Goal: Information Seeking & Learning: Learn about a topic

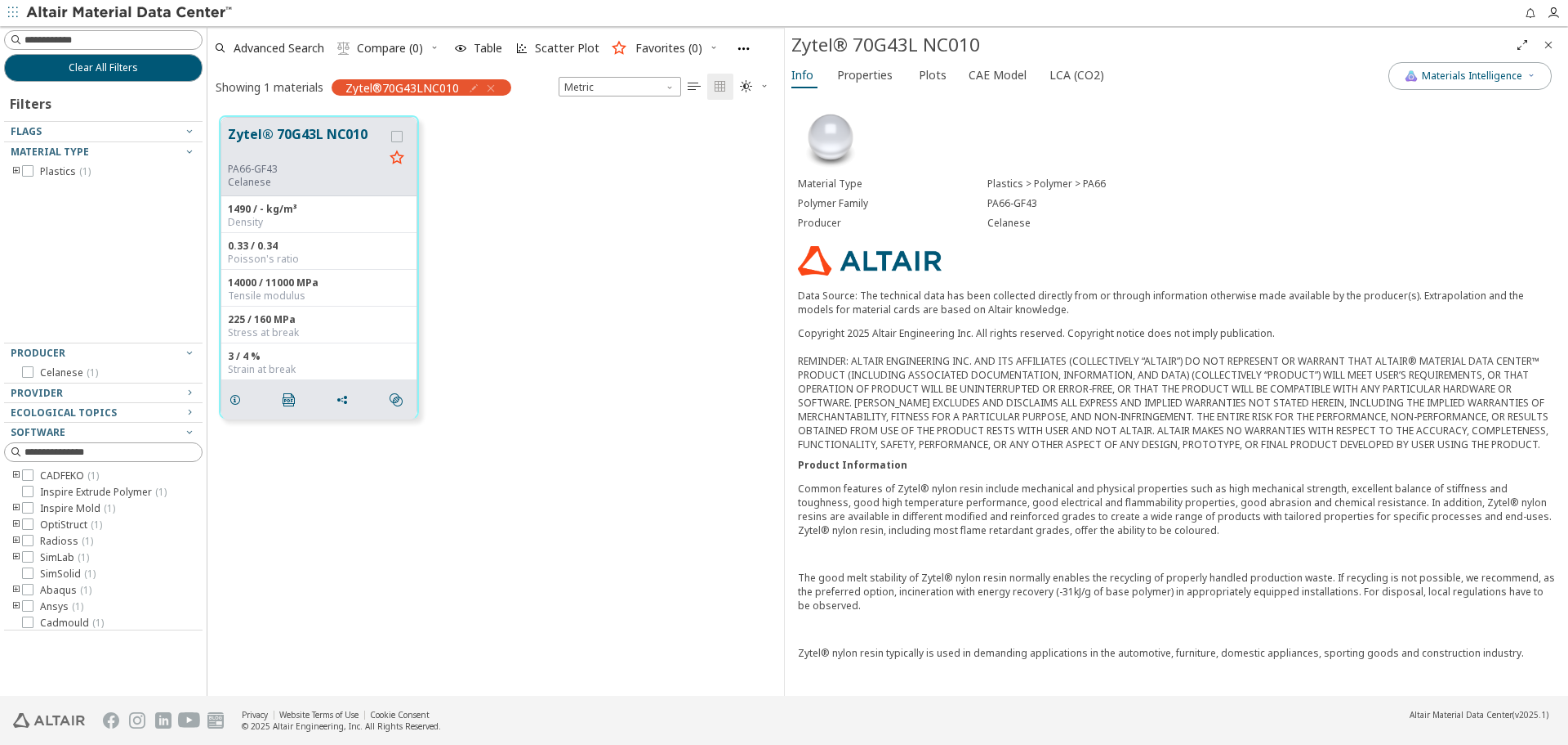
scroll to position [579, 564]
click at [1550, 46] on icon "Close" at bounding box center [1549, 45] width 13 height 13
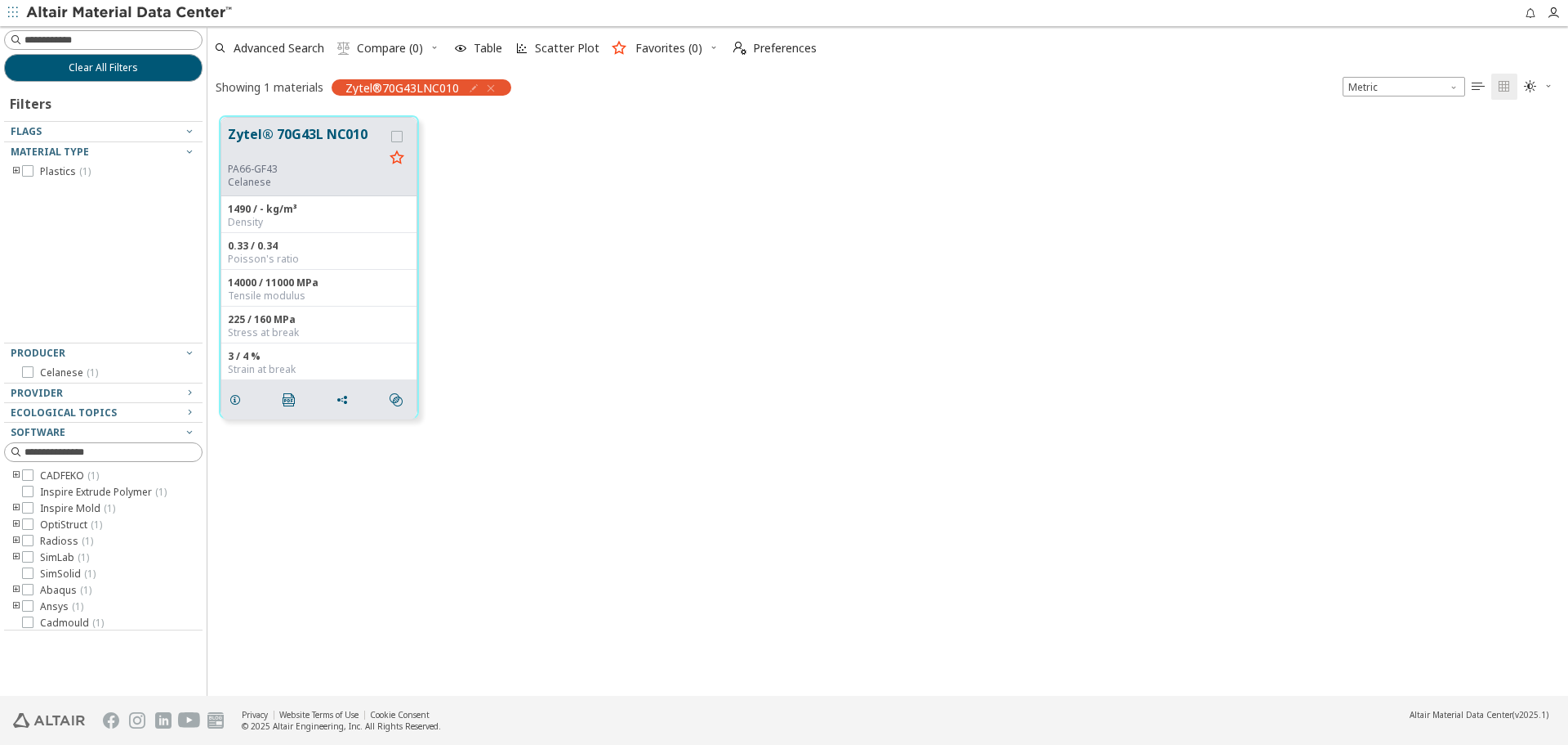
click at [1144, 274] on div "Zytel® 70G43L NC010 PA66-GF43 Celanese 1490 / - kg/m³ Density 0.33 / 0.34 Poiss…" at bounding box center [887, 267] width 1361 height 326
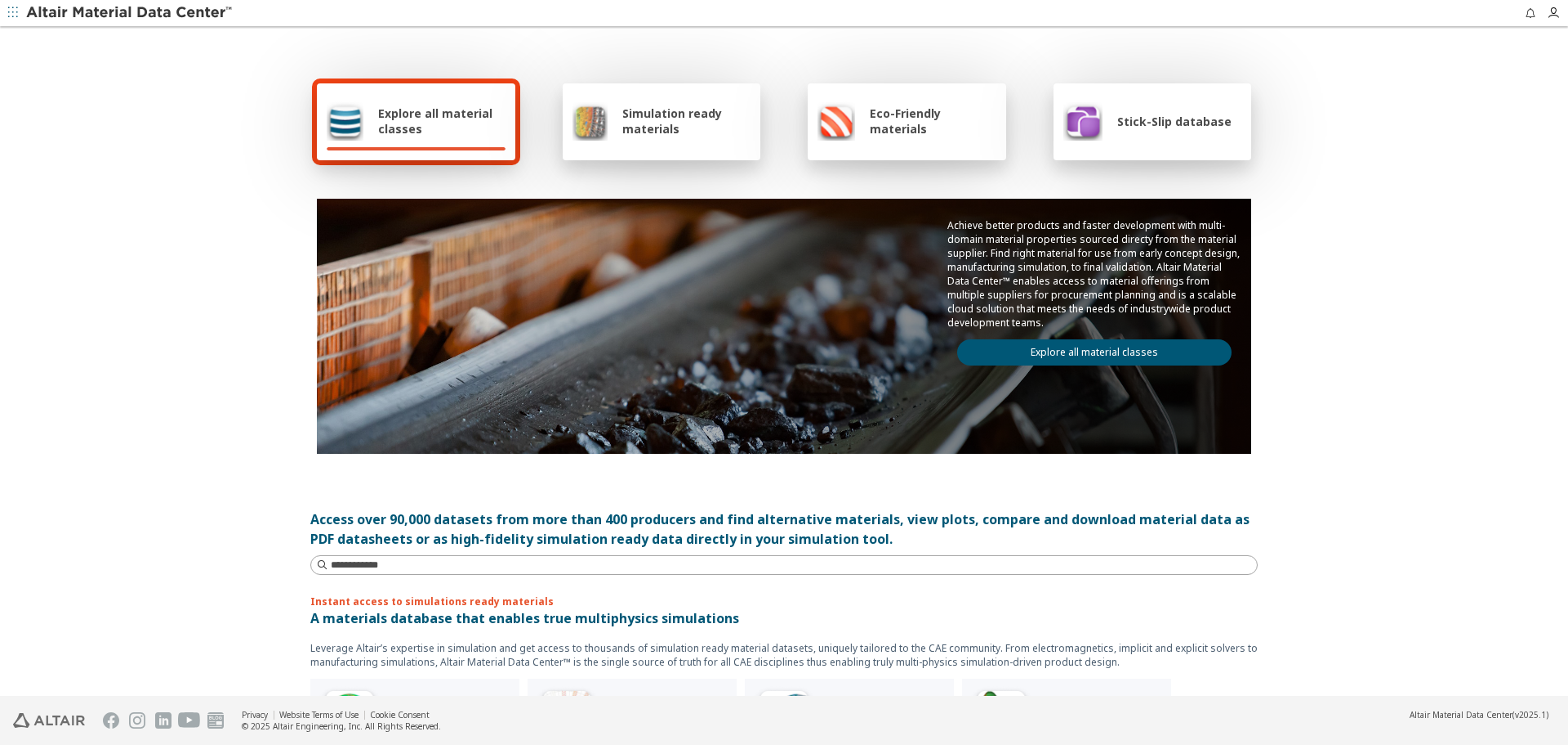
click at [1113, 346] on link "Explore all material classes" at bounding box center [1094, 352] width 274 height 26
click at [1125, 355] on link "Explore all material classes" at bounding box center [1094, 352] width 274 height 26
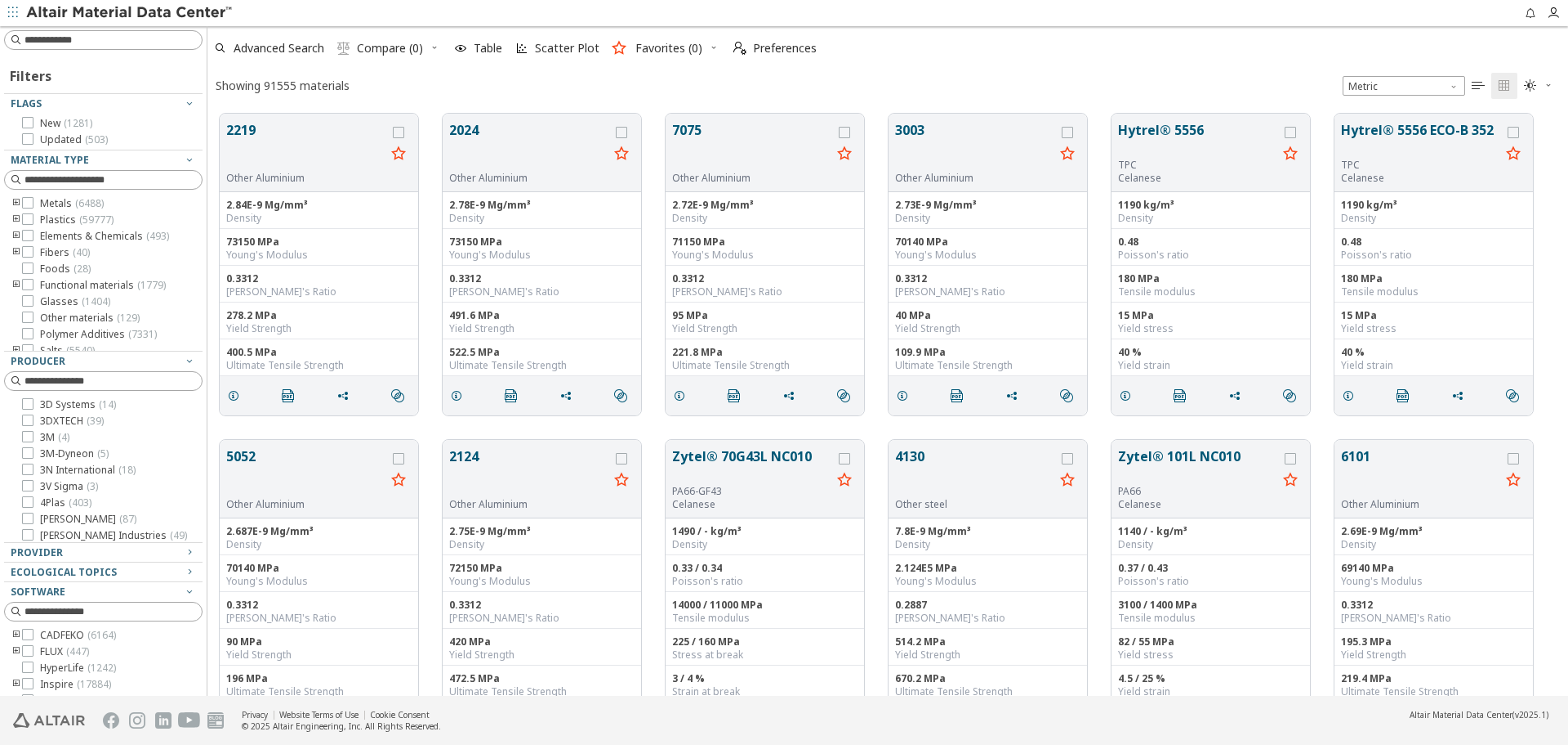
scroll to position [13, 13]
click at [1148, 150] on button "Hytrel® 5556" at bounding box center [1197, 140] width 159 height 39
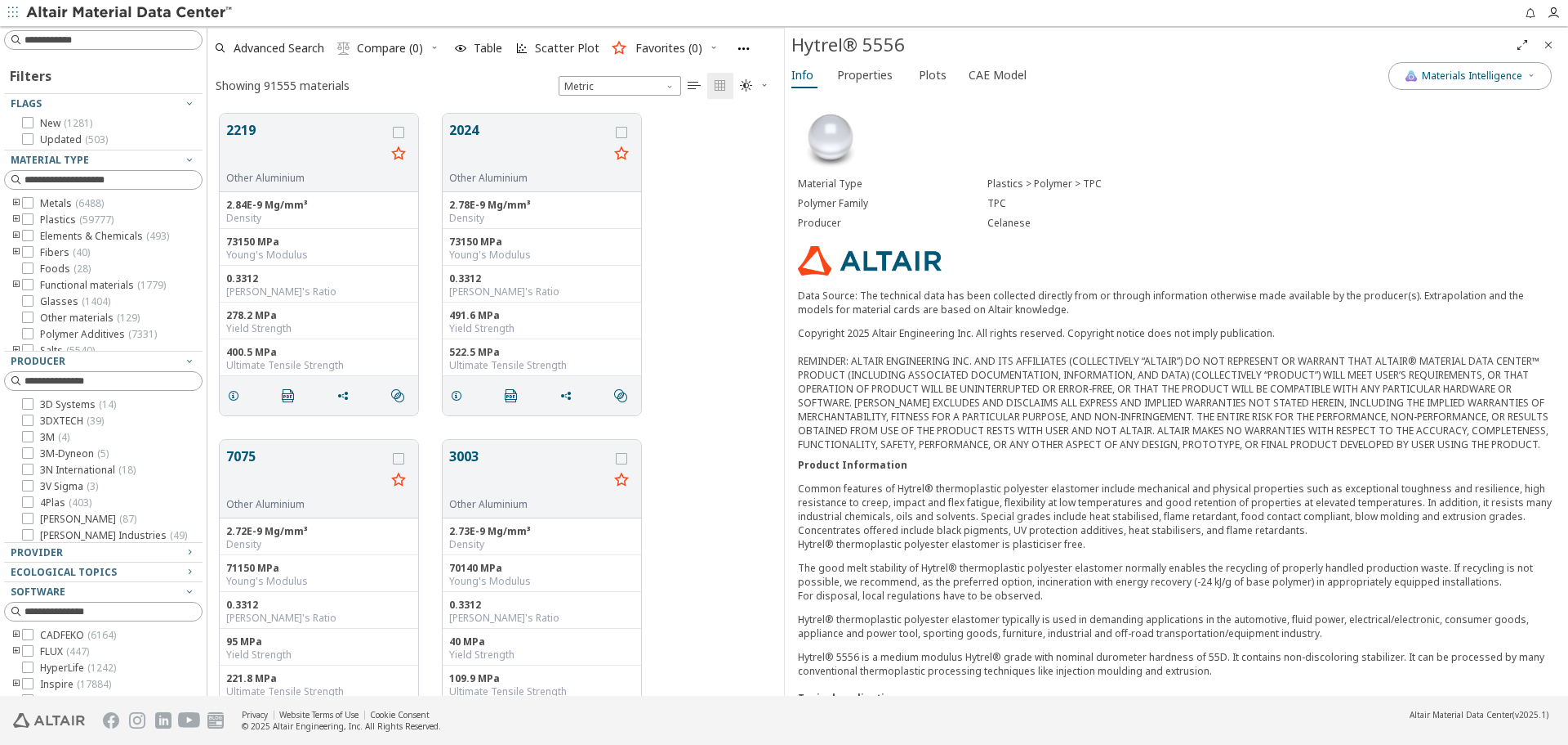
scroll to position [389, 0]
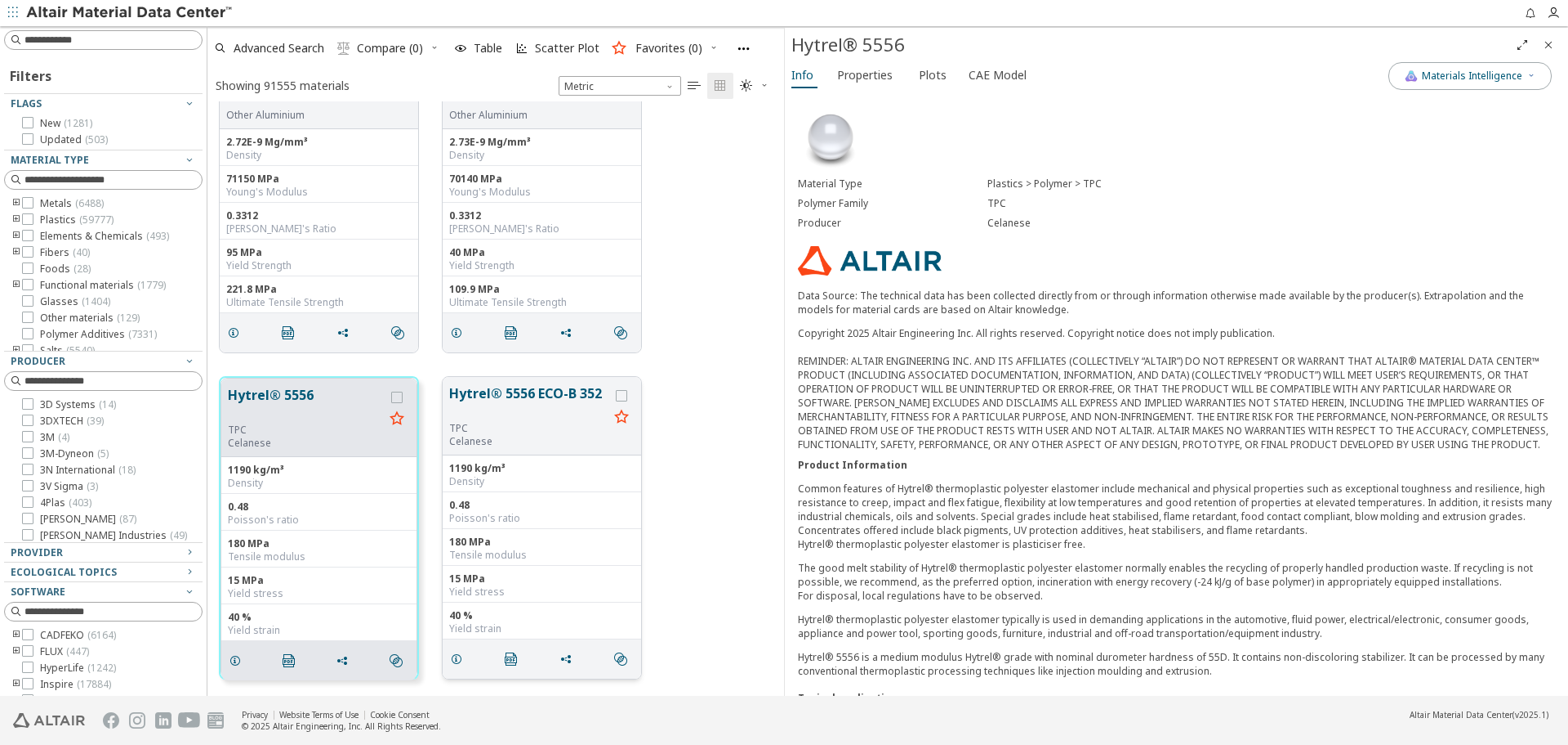
click at [508, 405] on button "Hytrel® 5556 ECO-B 352" at bounding box center [528, 403] width 159 height 39
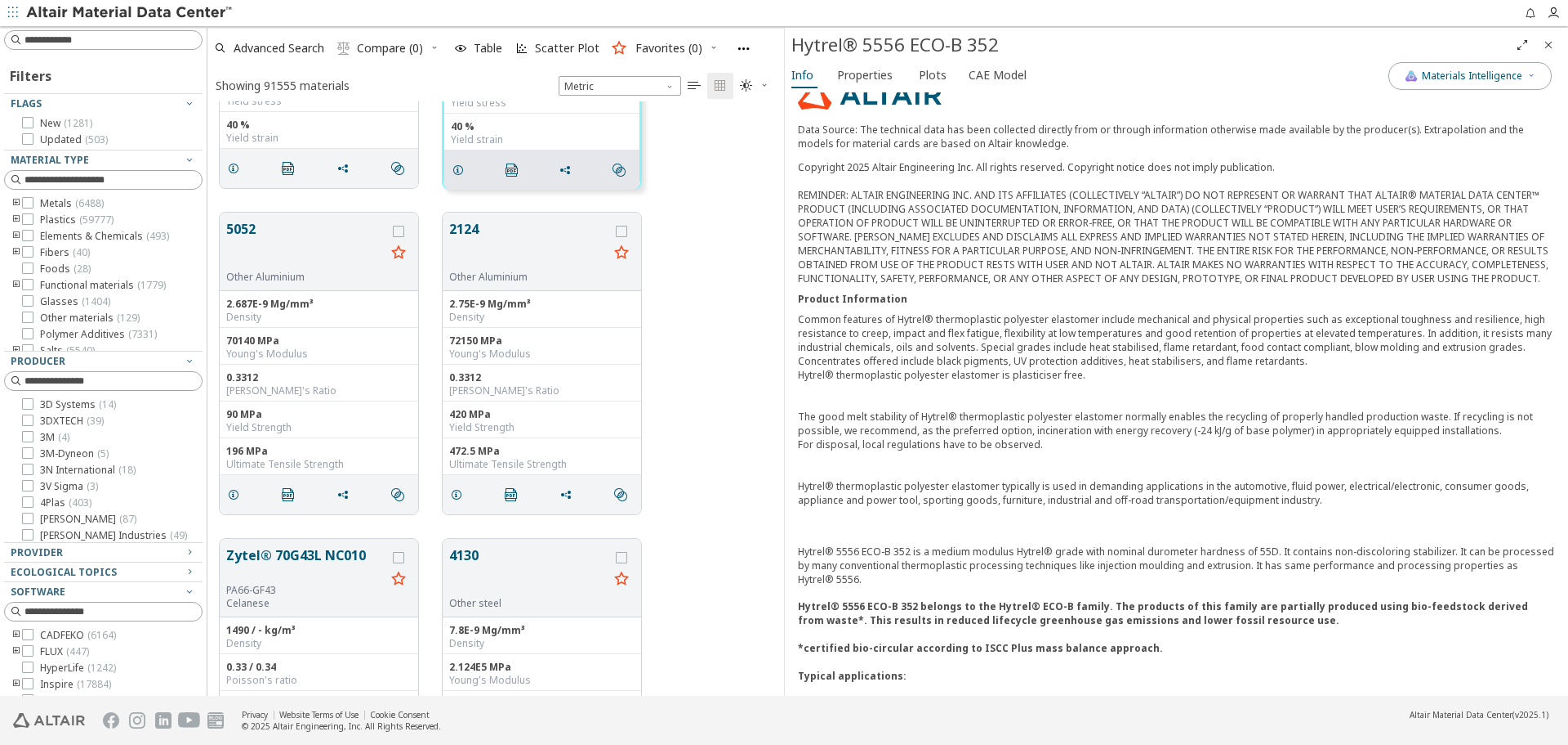
scroll to position [327, 0]
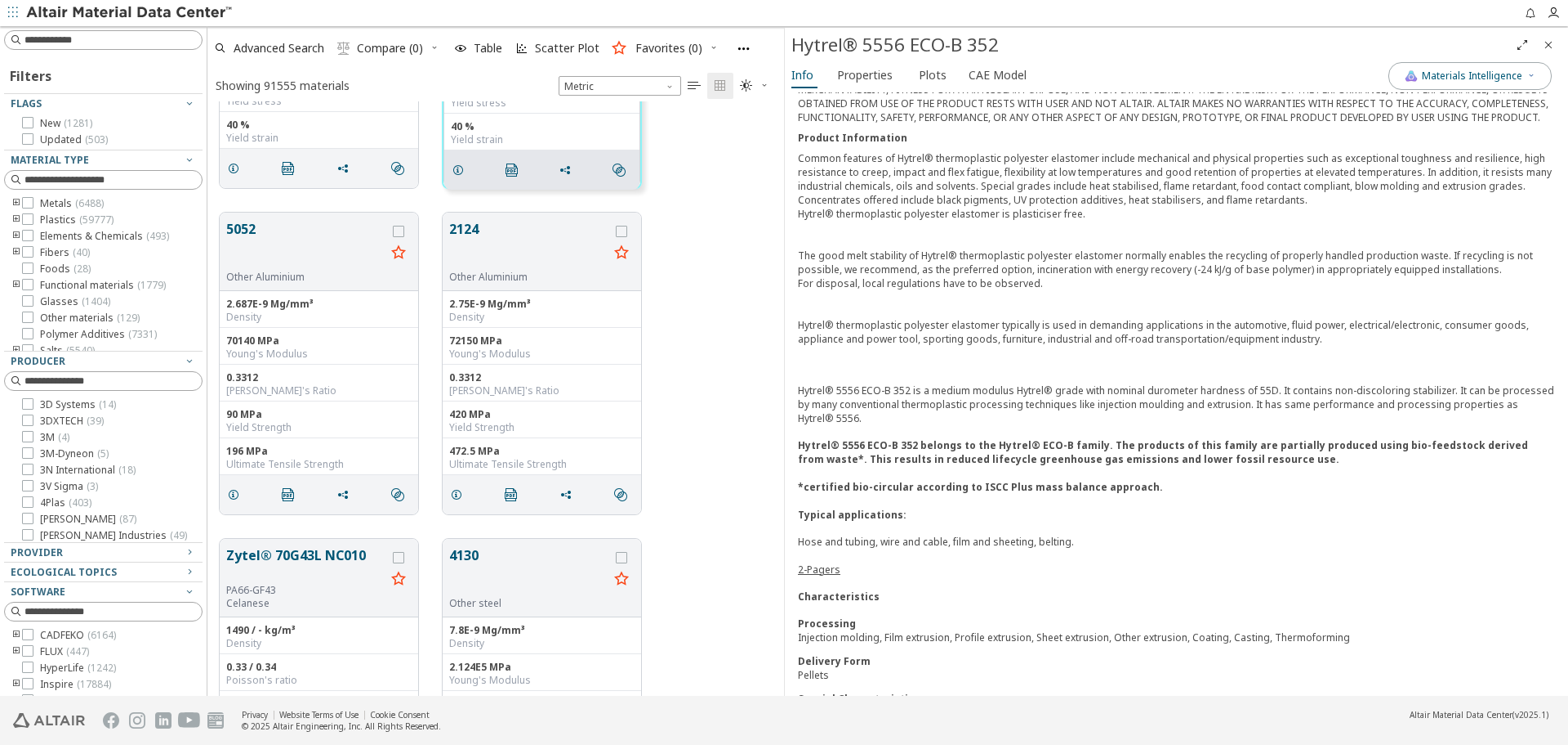
click at [817, 576] on link "2-Pagers" at bounding box center [819, 569] width 42 height 13
click at [1550, 43] on icon "Close" at bounding box center [1549, 45] width 13 height 13
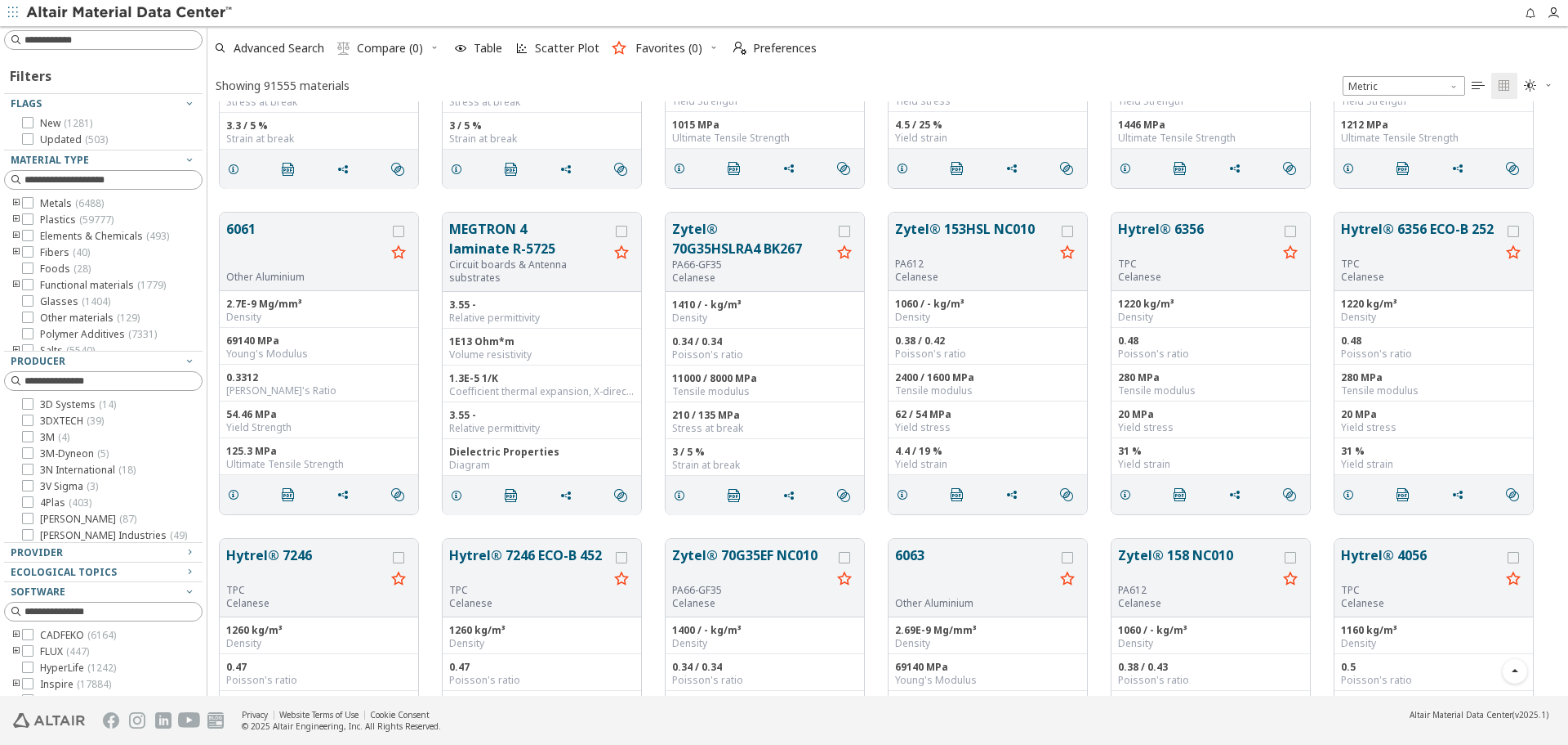
scroll to position [582, 1348]
click at [322, 54] on span "Advanced Search" at bounding box center [279, 48] width 91 height 12
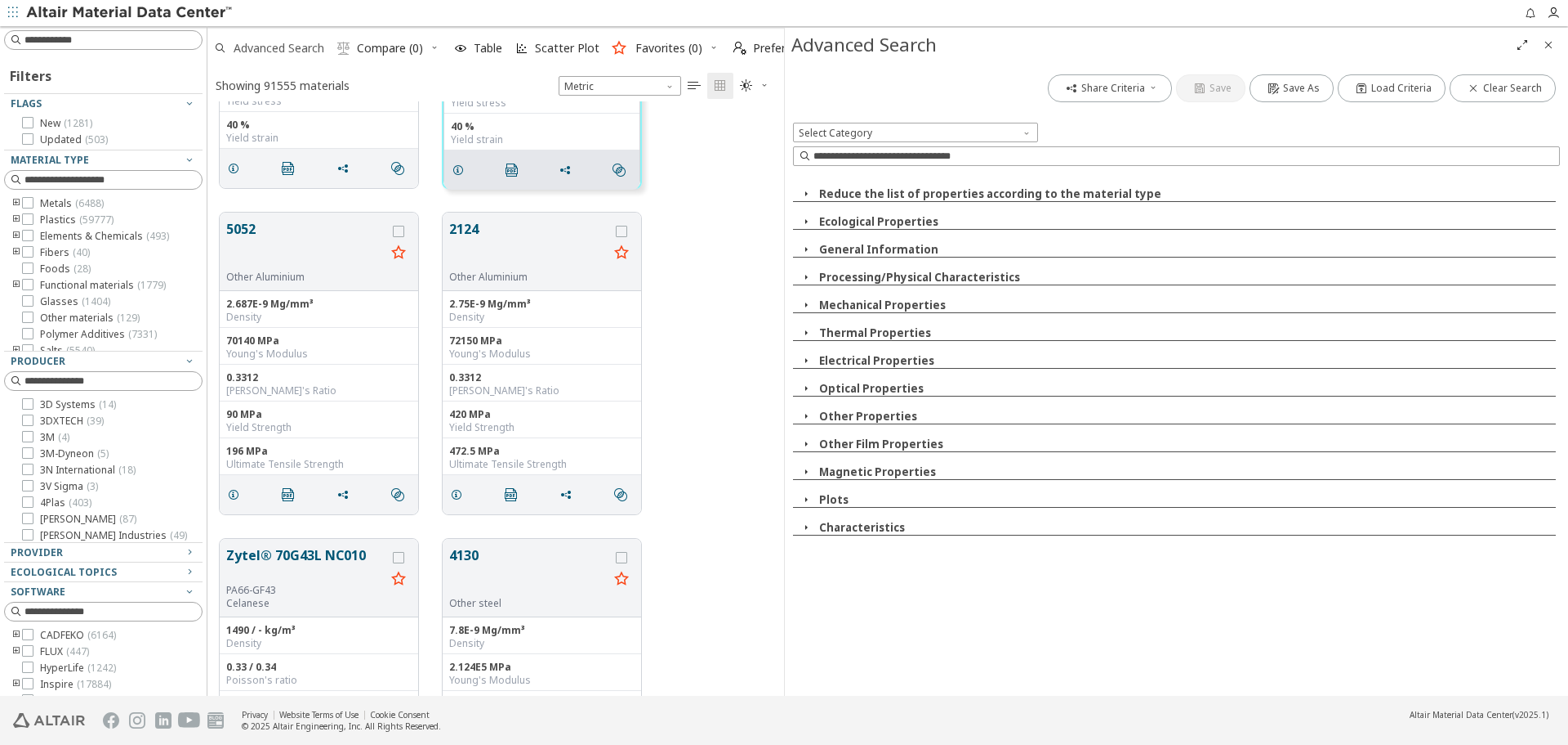
scroll to position [582, 564]
click at [878, 225] on button "Ecological Properties" at bounding box center [879, 221] width 119 height 14
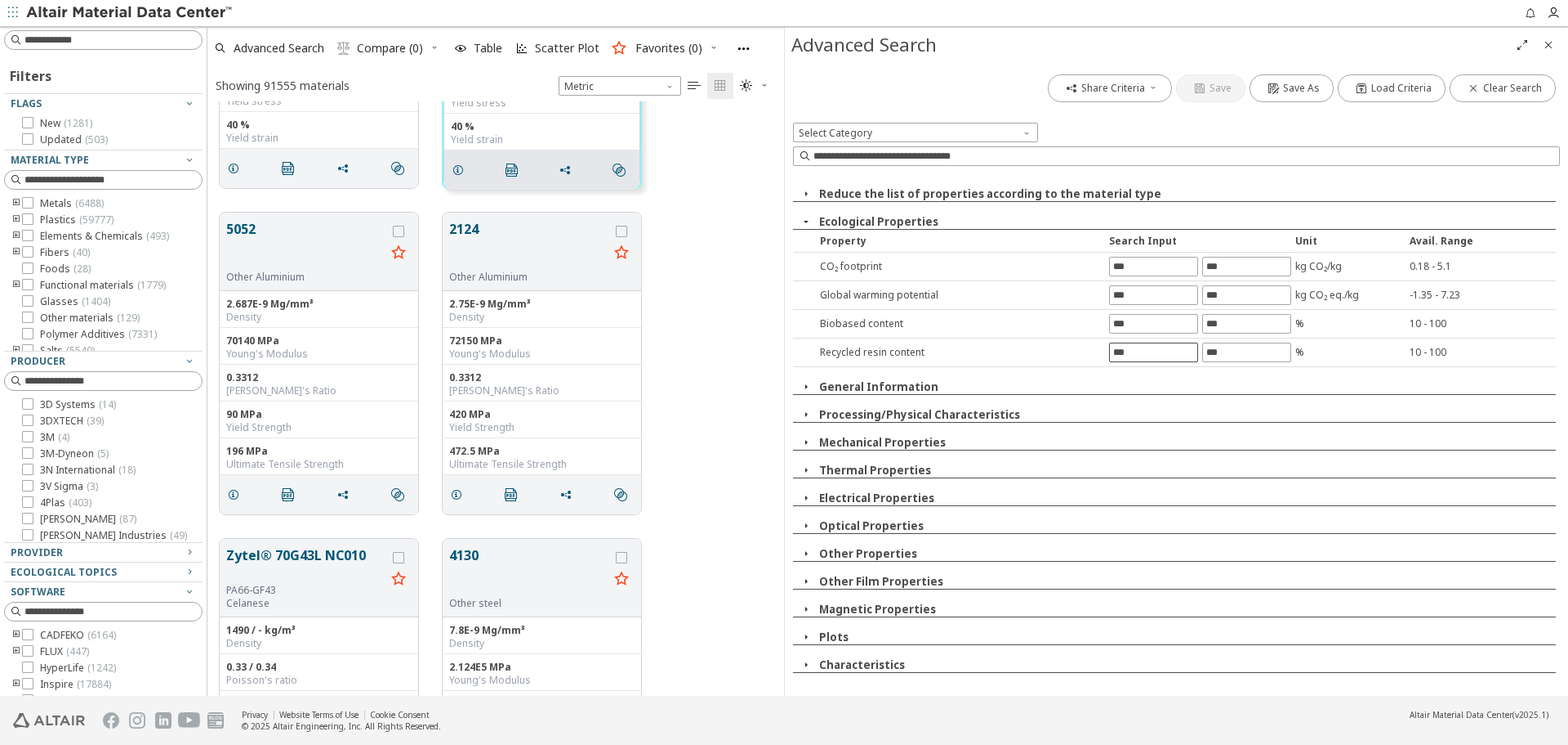
click at [1118, 346] on input "text" at bounding box center [1153, 352] width 88 height 18
type input "*"
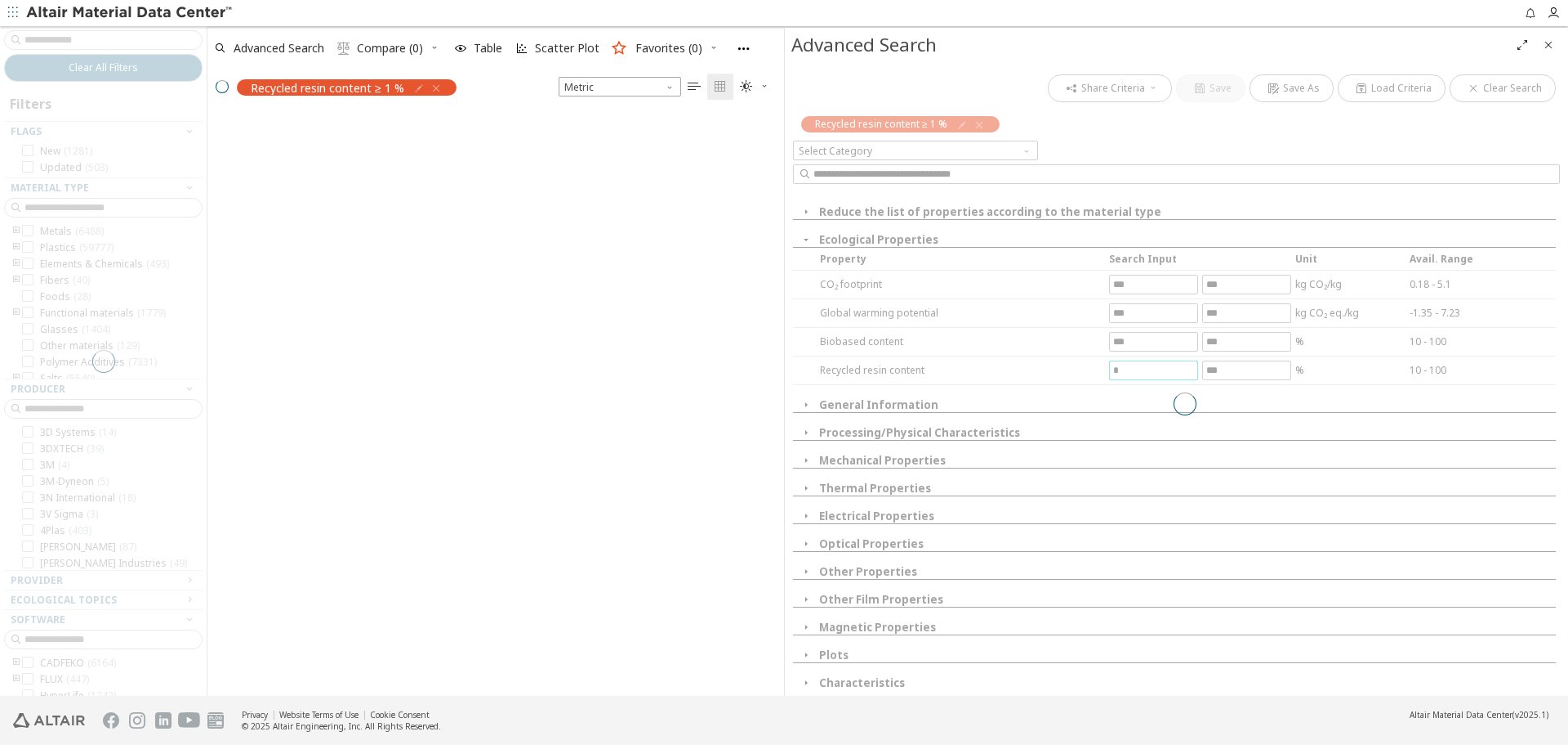
scroll to position [553, 564]
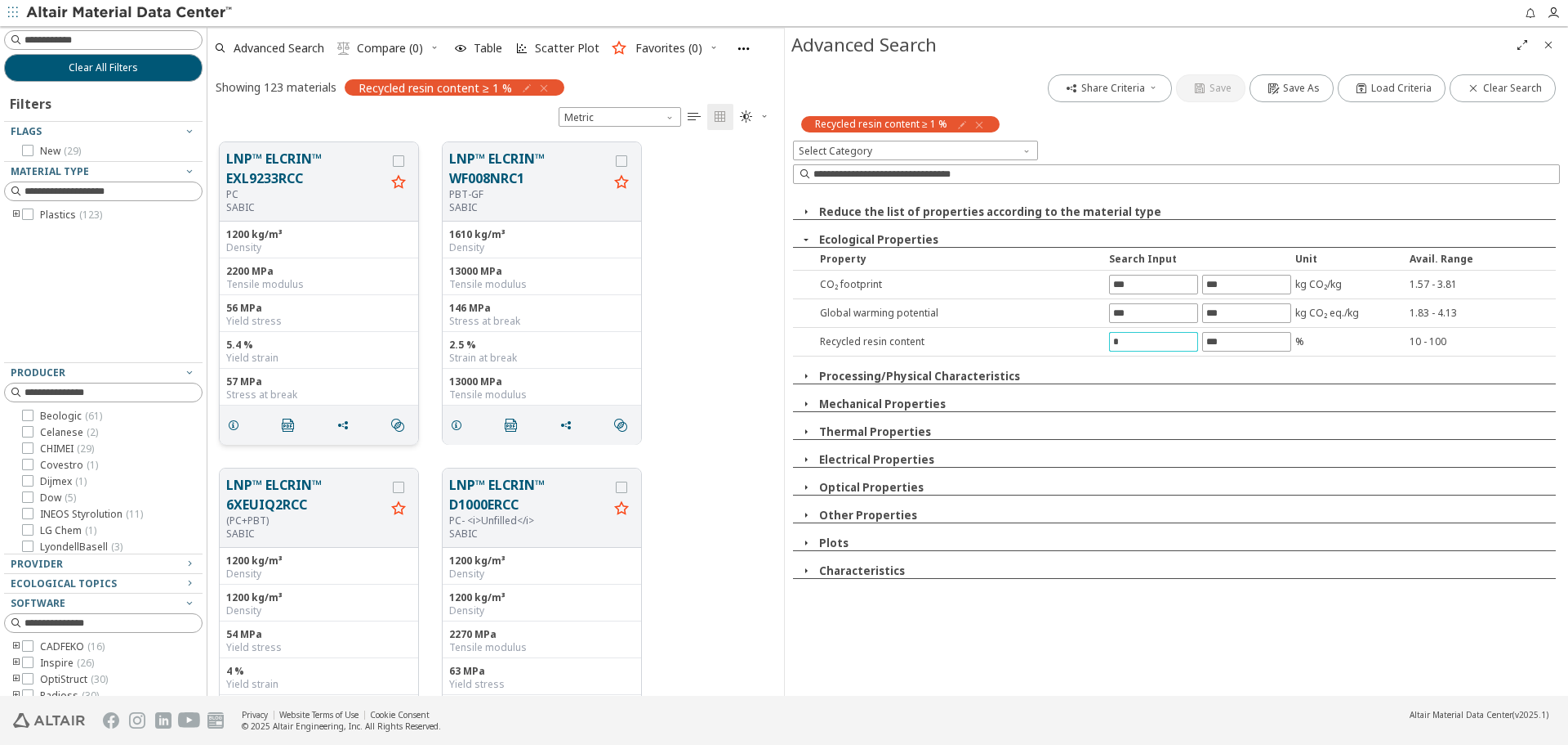
click at [290, 175] on button "LNP™ ELCRIN™ EXL9233RCC" at bounding box center [305, 168] width 159 height 40
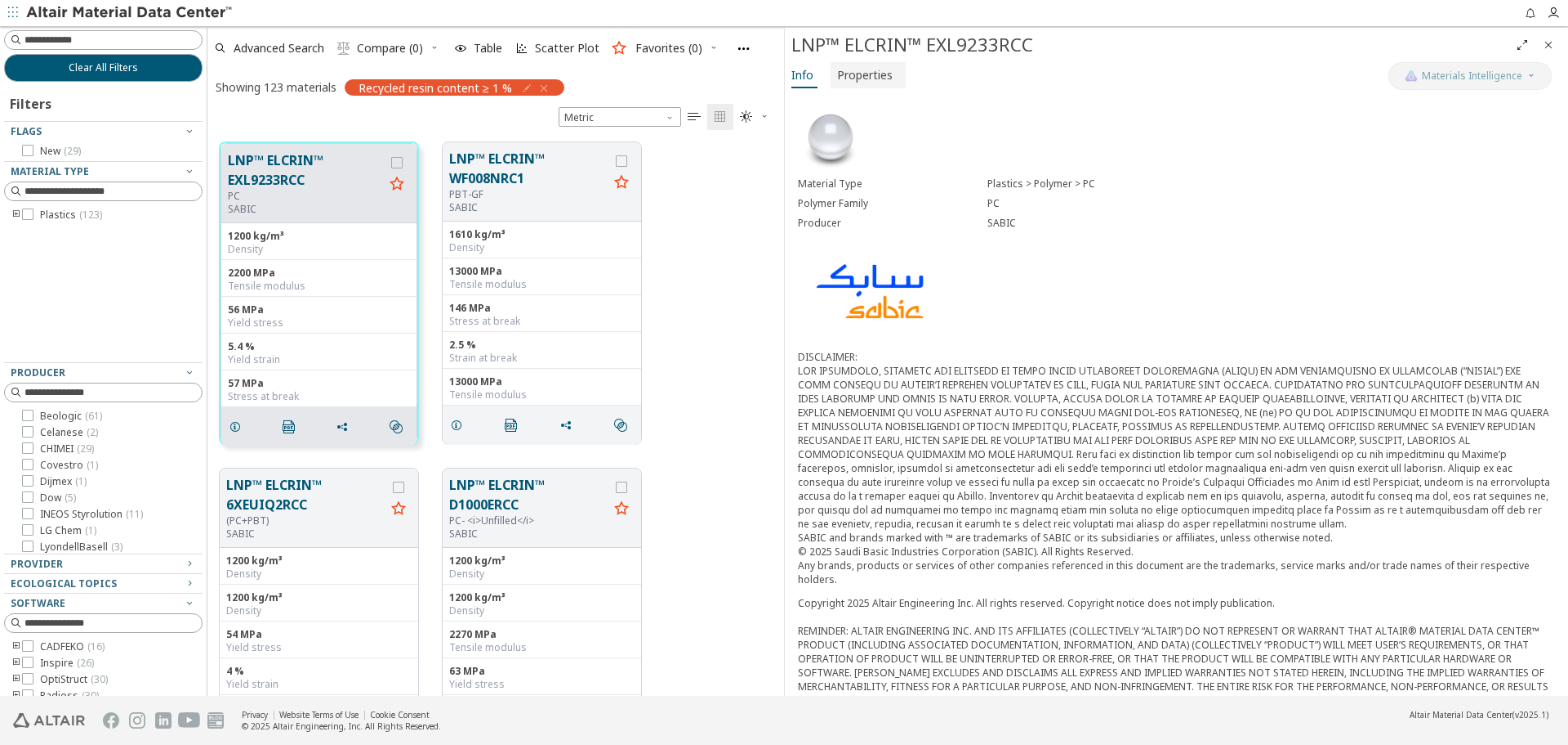
click at [868, 74] on span "Properties" at bounding box center [865, 74] width 56 height 26
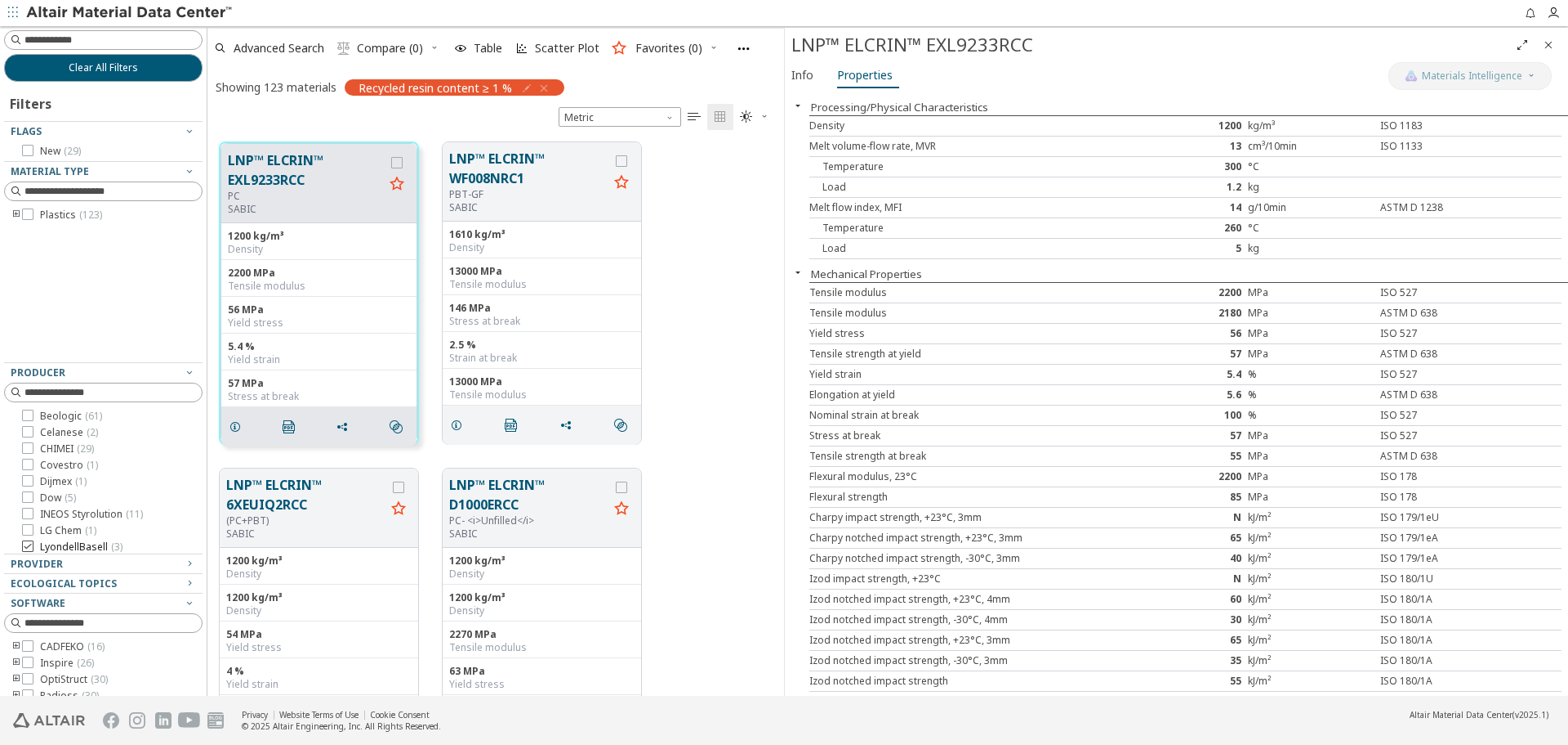
click at [119, 542] on span "( 3 )" at bounding box center [117, 546] width 12 height 13
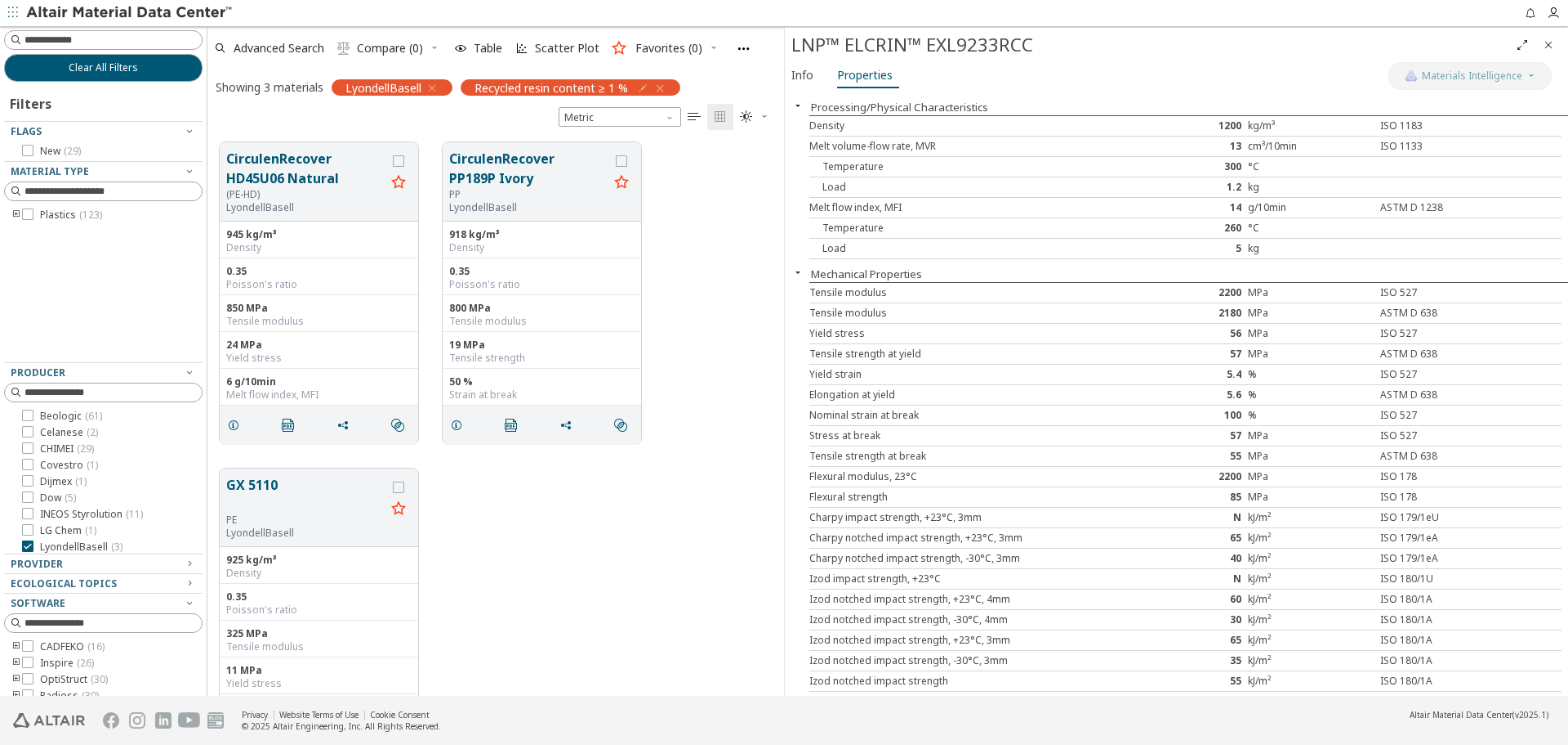
click at [1553, 43] on icon "Close" at bounding box center [1549, 45] width 13 height 13
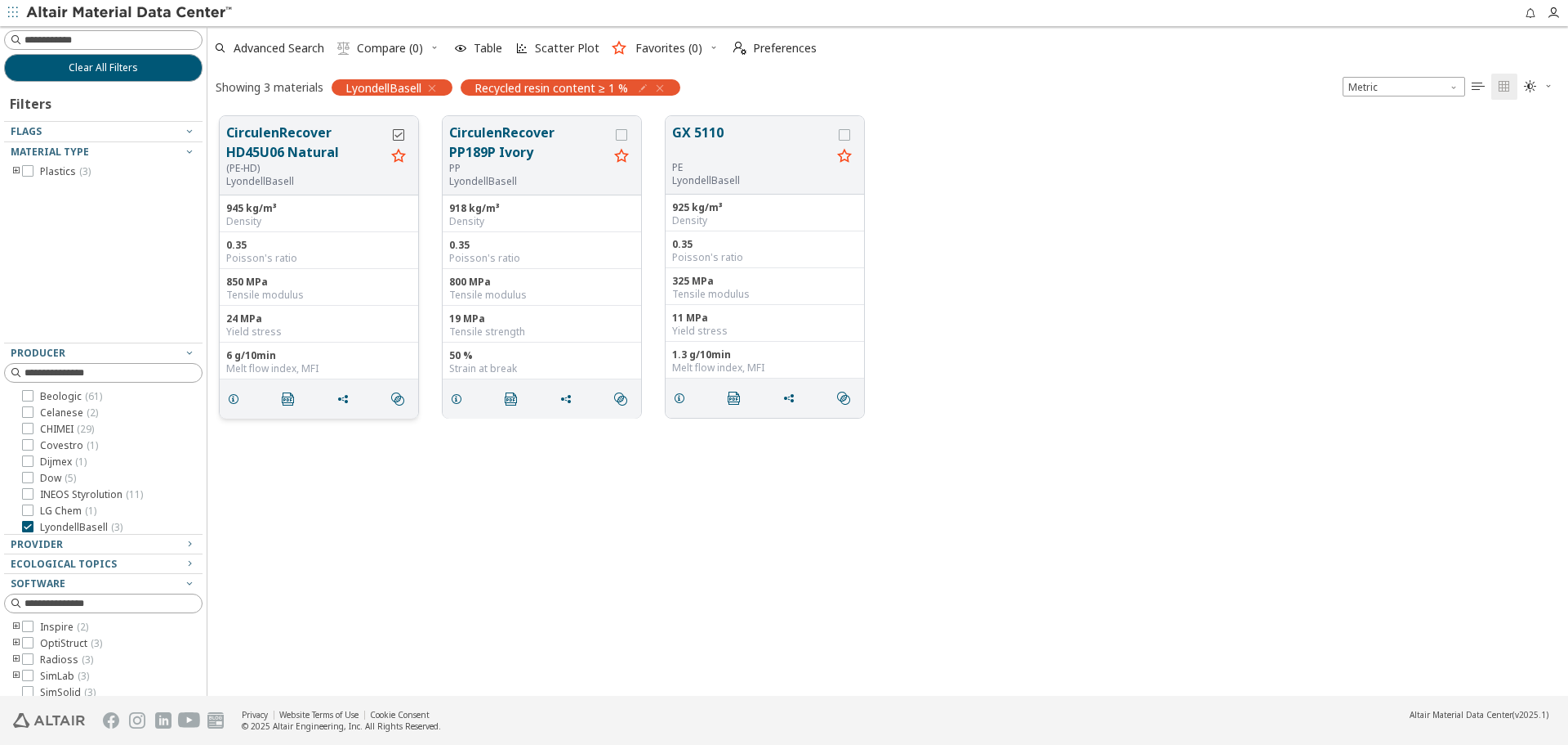
click at [401, 138] on icon "grid" at bounding box center [399, 135] width 12 height 12
click at [620, 139] on icon "grid" at bounding box center [621, 135] width 12 height 12
click at [848, 136] on icon "grid" at bounding box center [845, 135] width 12 height 12
click at [384, 39] on span " Compare (3)" at bounding box center [380, 47] width 92 height 36
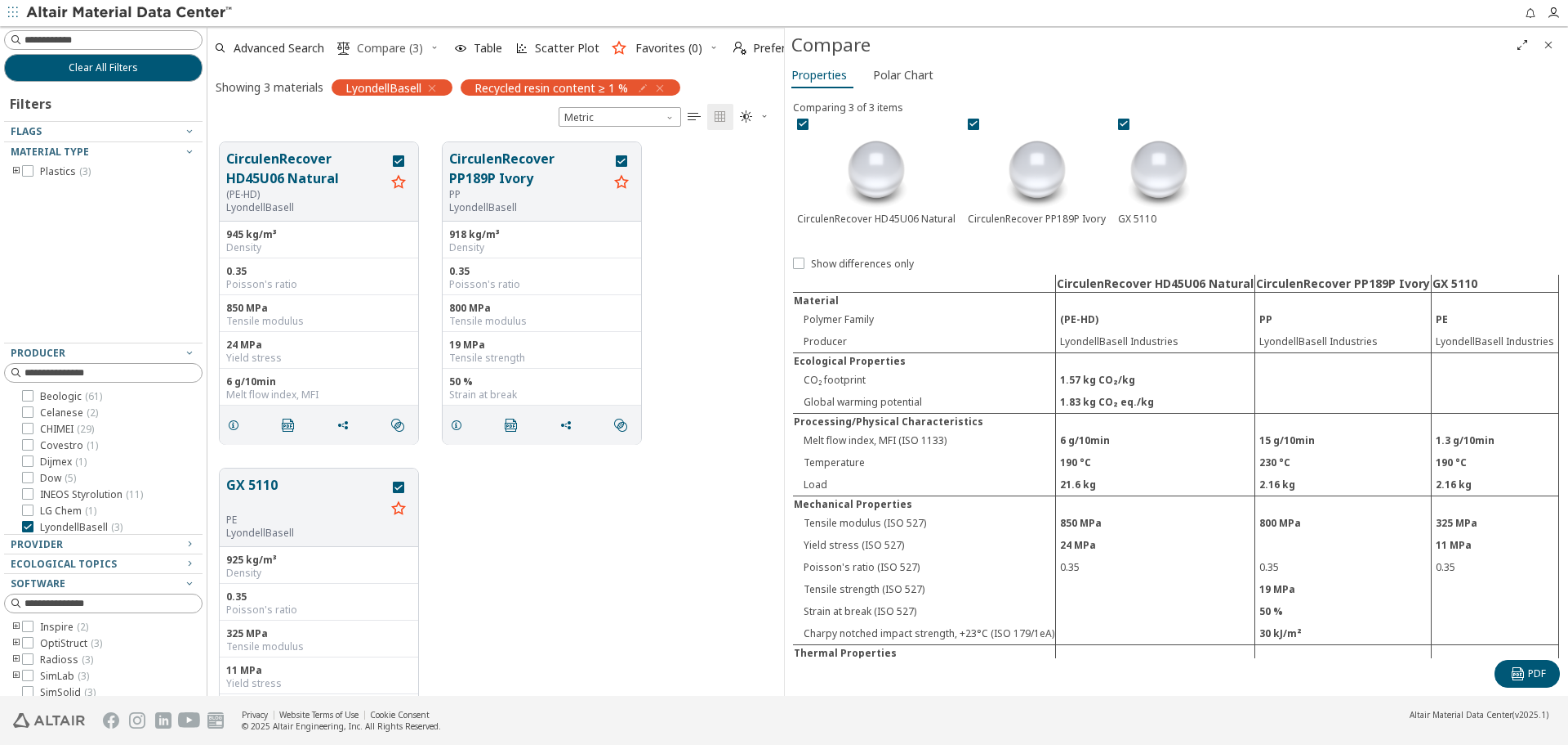
scroll to position [553, 564]
click at [1546, 49] on icon "Close" at bounding box center [1549, 45] width 13 height 13
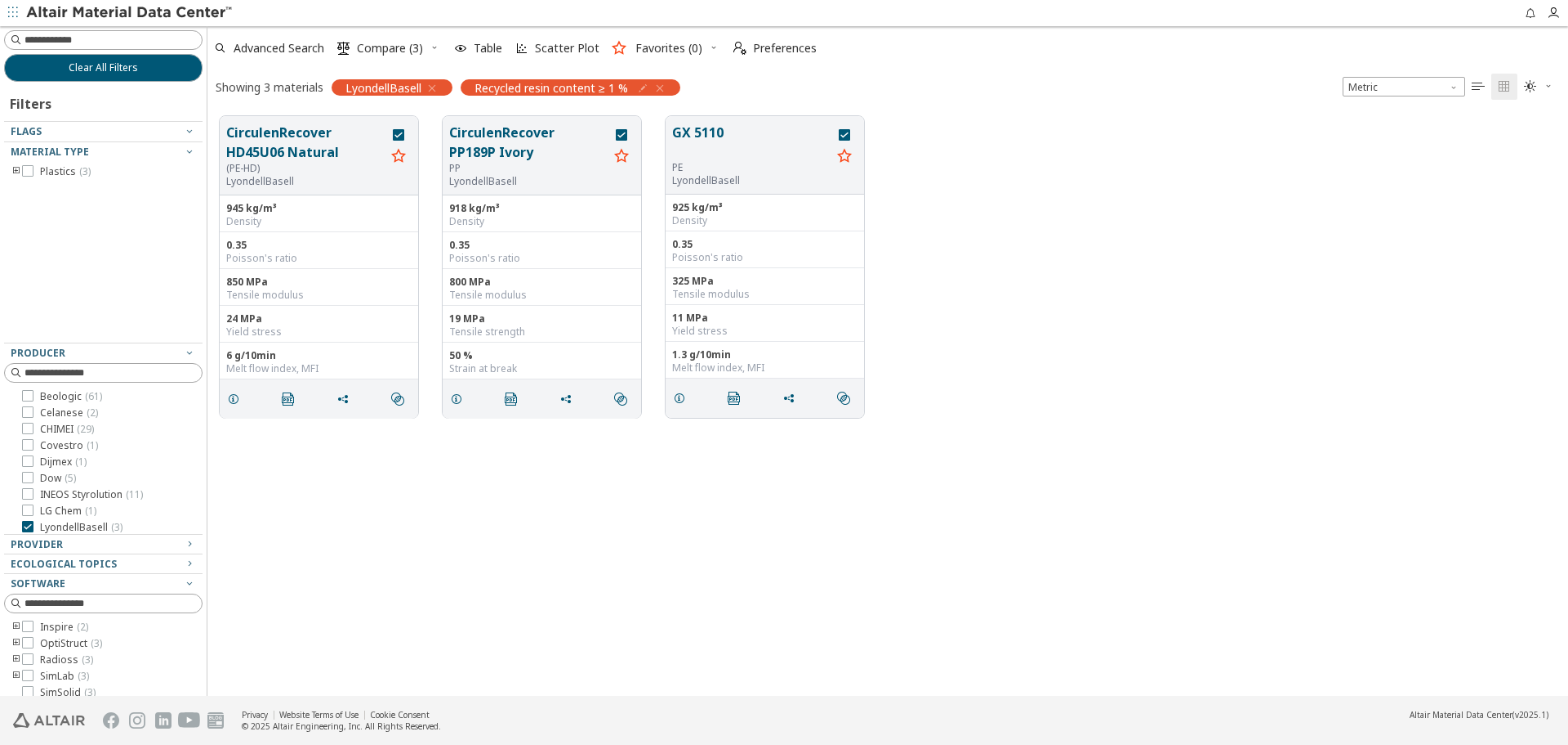
scroll to position [579, 1348]
click at [94, 59] on button "Clear All Filters" at bounding box center [103, 67] width 198 height 28
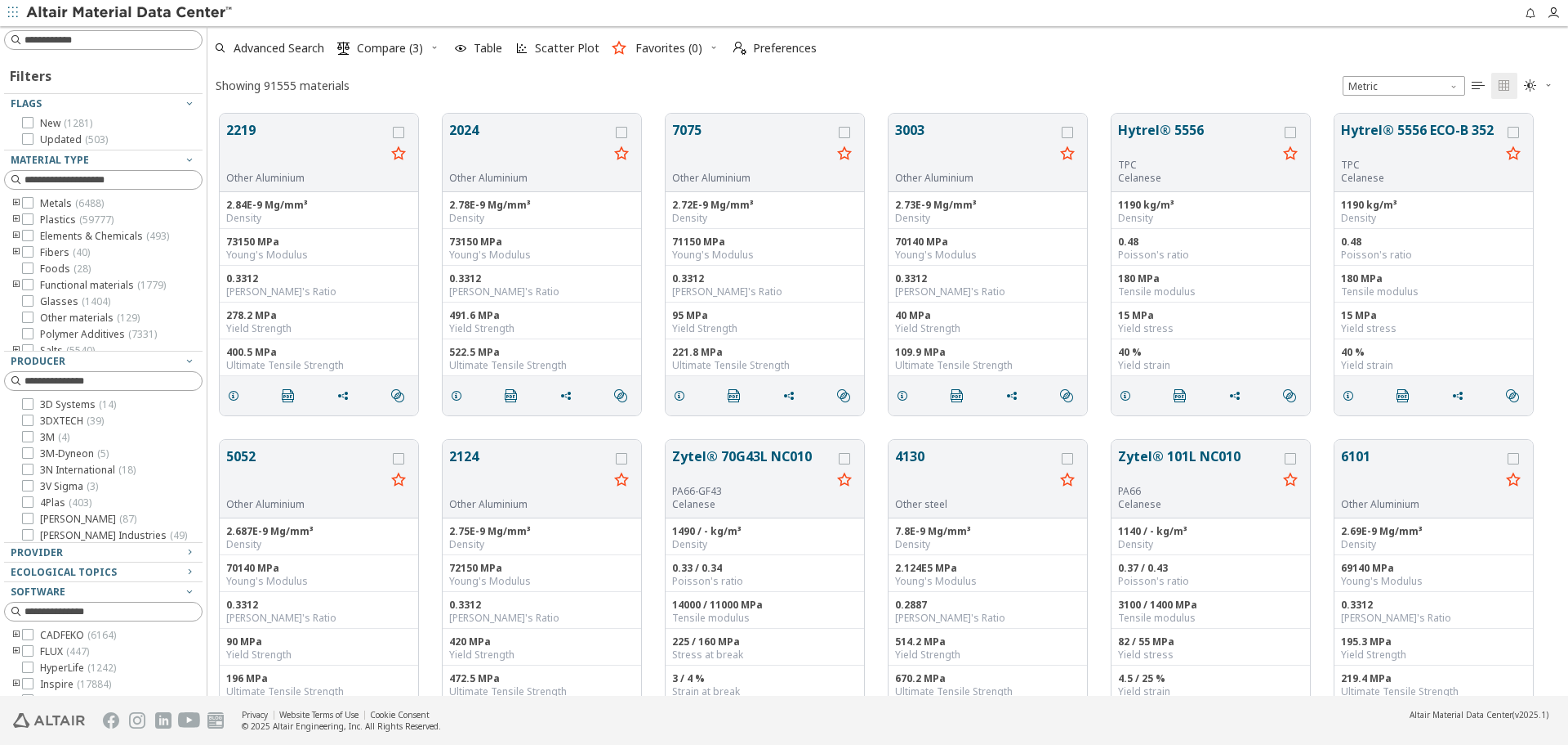
scroll to position [582, 1348]
click at [436, 51] on icon "button" at bounding box center [434, 47] width 10 height 10
click at [436, 83] on span "Clear Selections" at bounding box center [413, 80] width 113 height 26
click at [329, 46] on button "Advanced Search" at bounding box center [269, 47] width 123 height 36
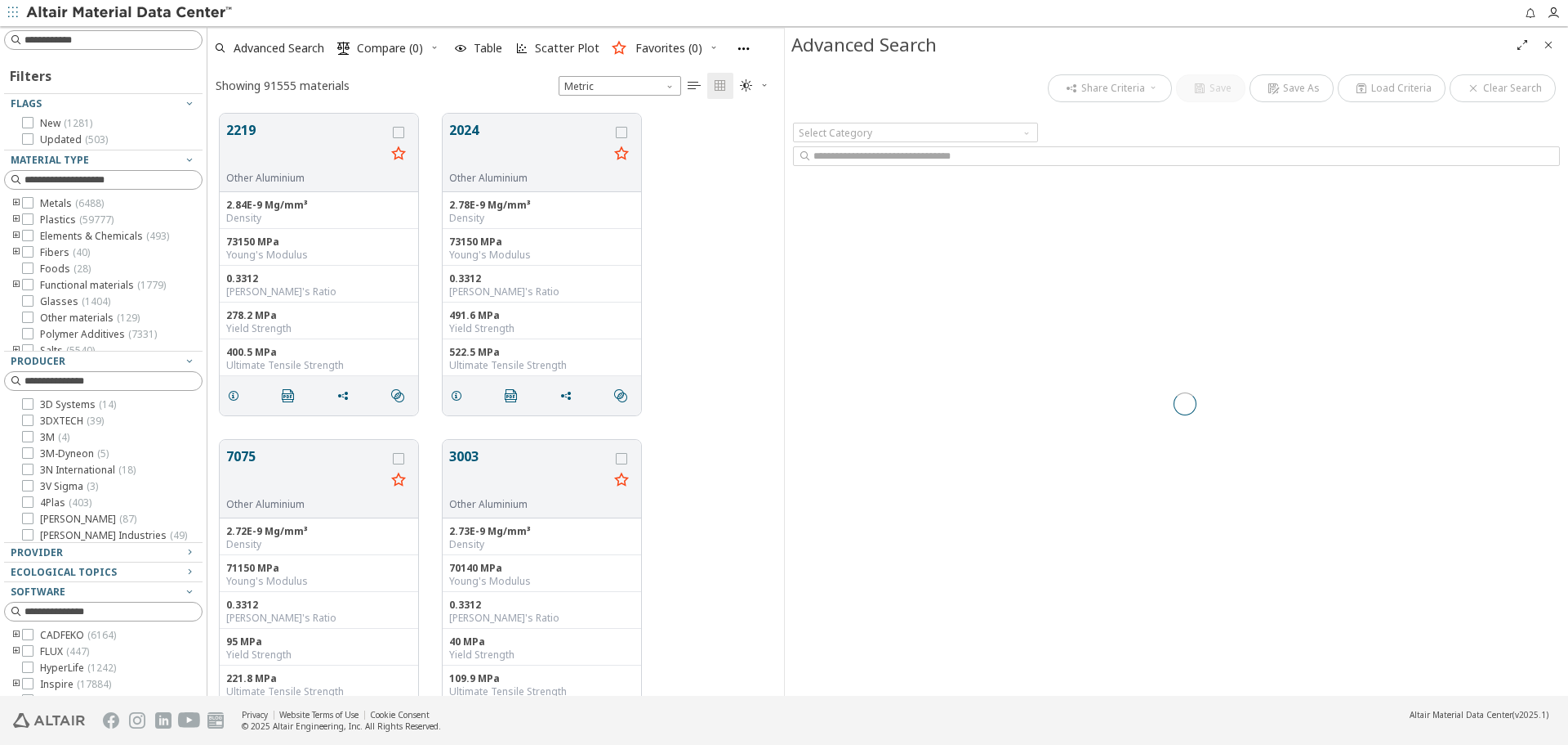
drag, startPoint x: 1551, startPoint y: 45, endPoint x: 1301, endPoint y: 105, distance: 257.1
click at [1551, 45] on icon "Close" at bounding box center [1549, 45] width 13 height 13
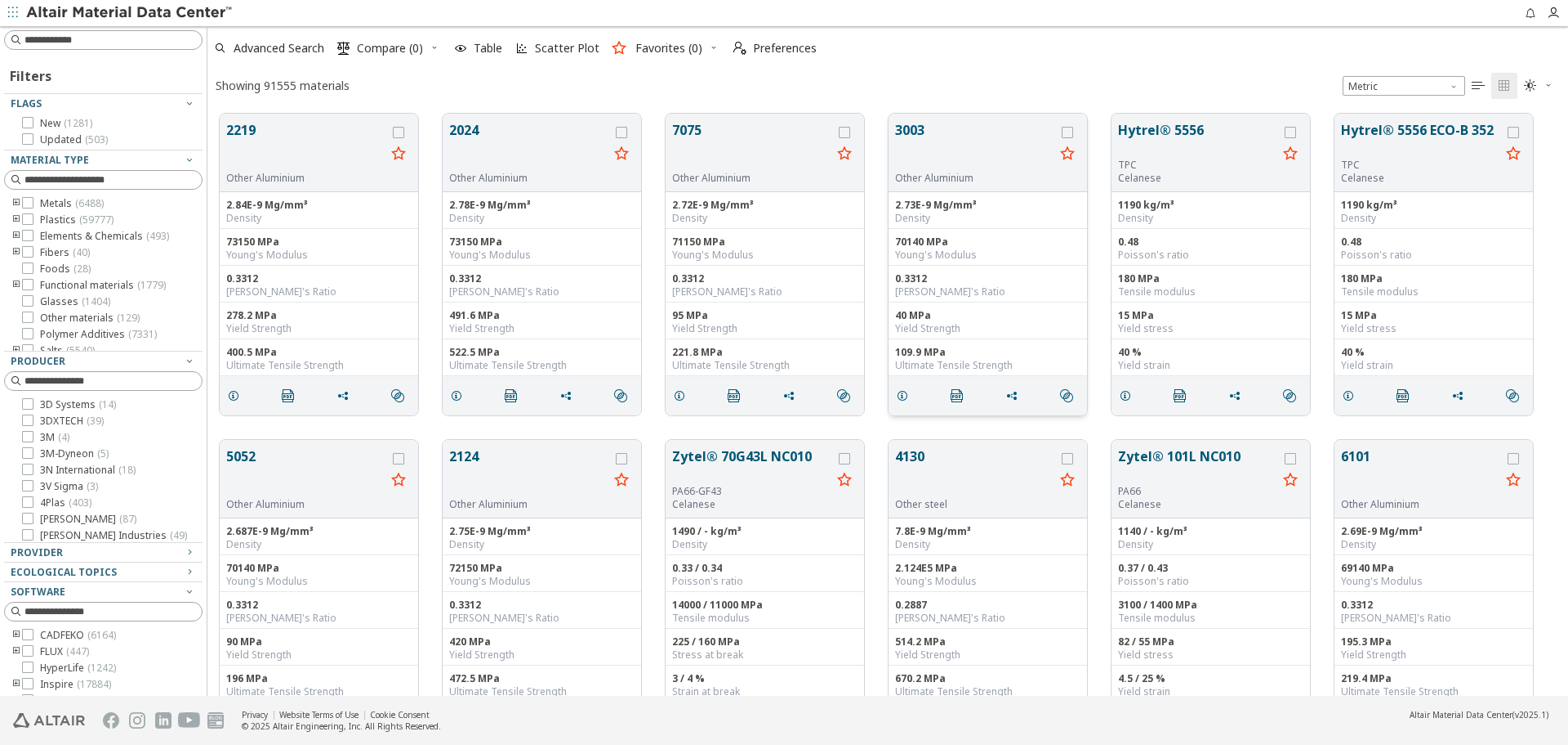
scroll to position [582, 1348]
click at [283, 39] on span "Advanced Search" at bounding box center [269, 47] width 117 height 36
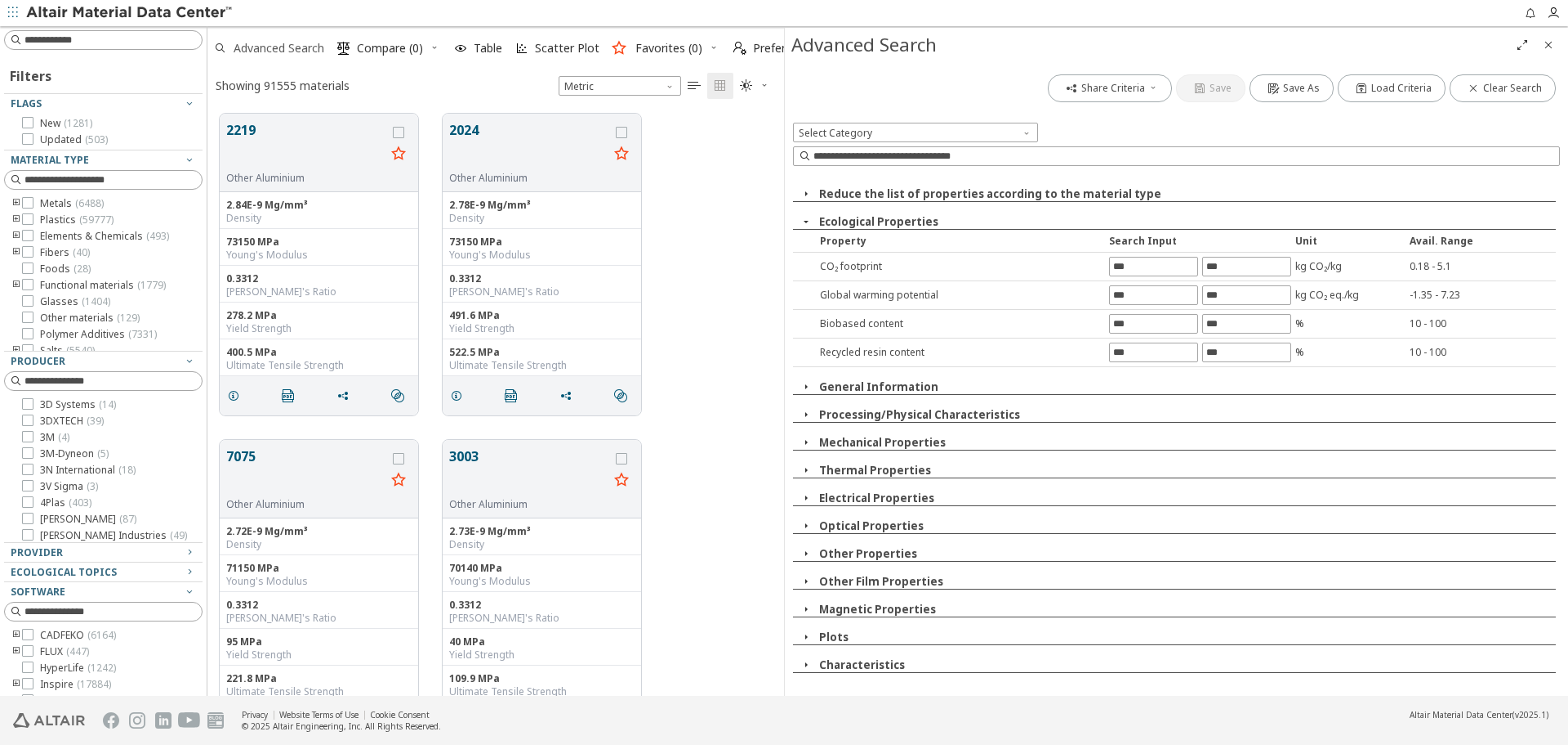
scroll to position [582, 564]
click at [1130, 269] on input "text" at bounding box center [1153, 266] width 88 height 18
type input "*"
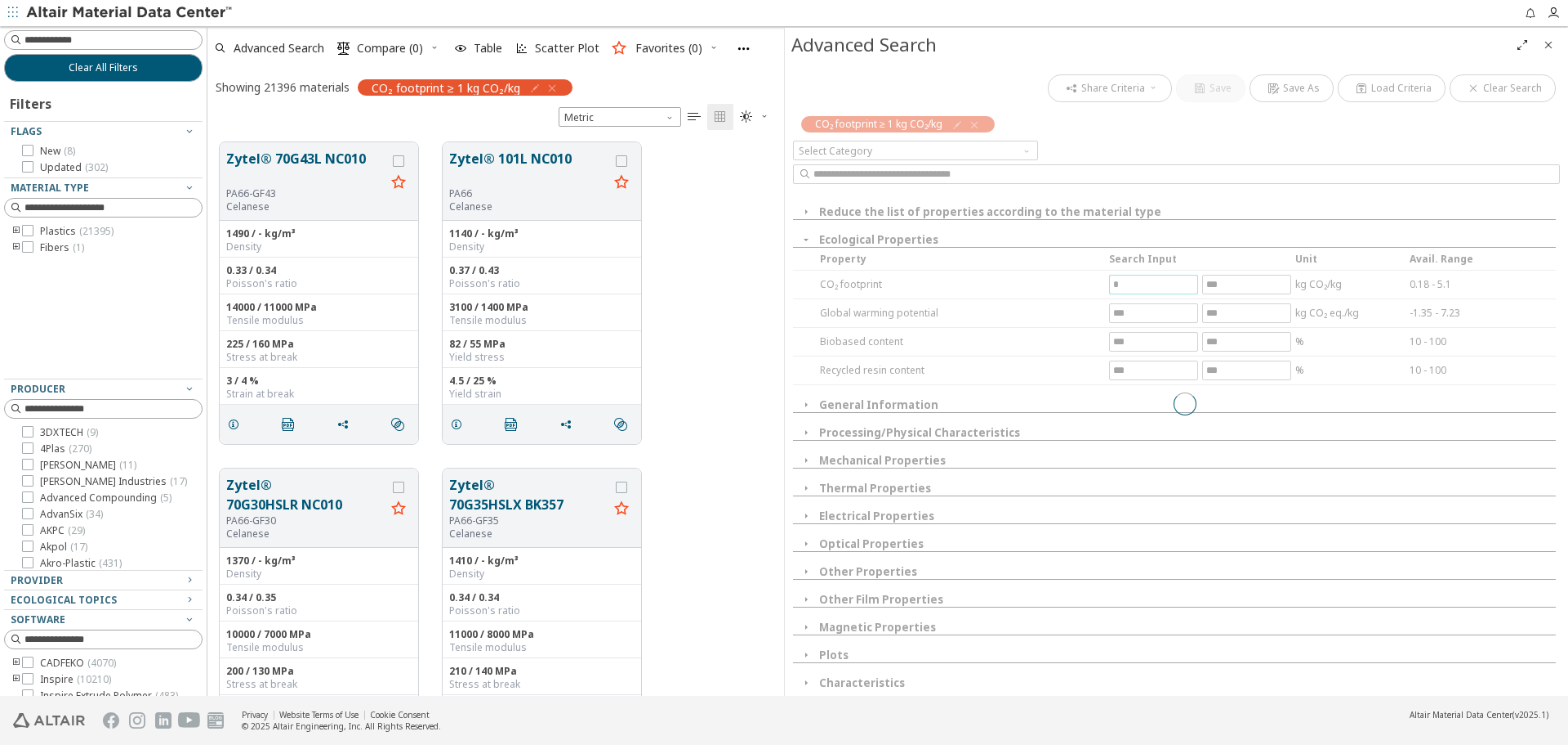
scroll to position [553, 564]
drag, startPoint x: 1550, startPoint y: 41, endPoint x: 1524, endPoint y: 51, distance: 27.9
click at [1551, 41] on icon "Close" at bounding box center [1549, 45] width 13 height 13
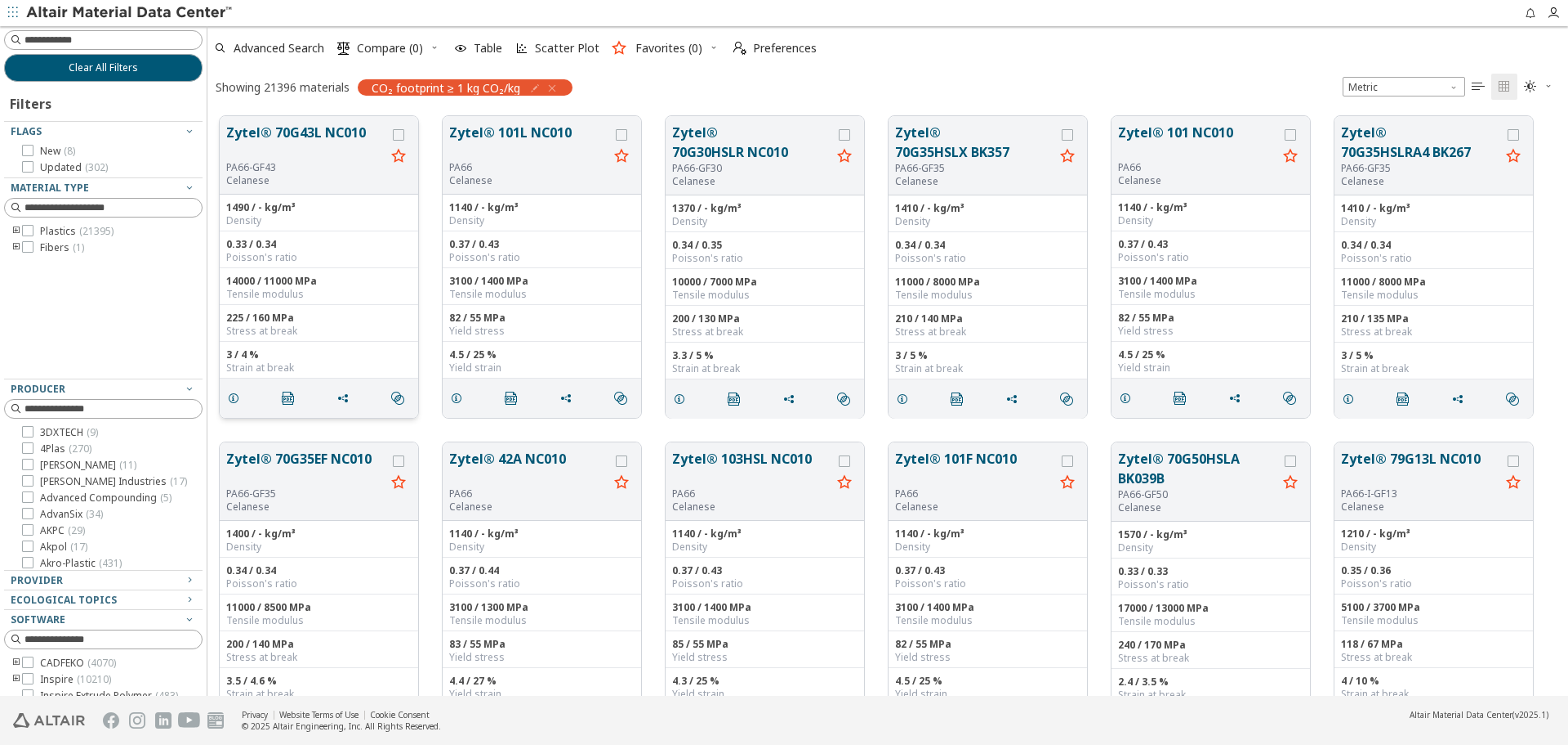
click at [247, 147] on button "Zytel® 70G43L NC010" at bounding box center [305, 142] width 159 height 39
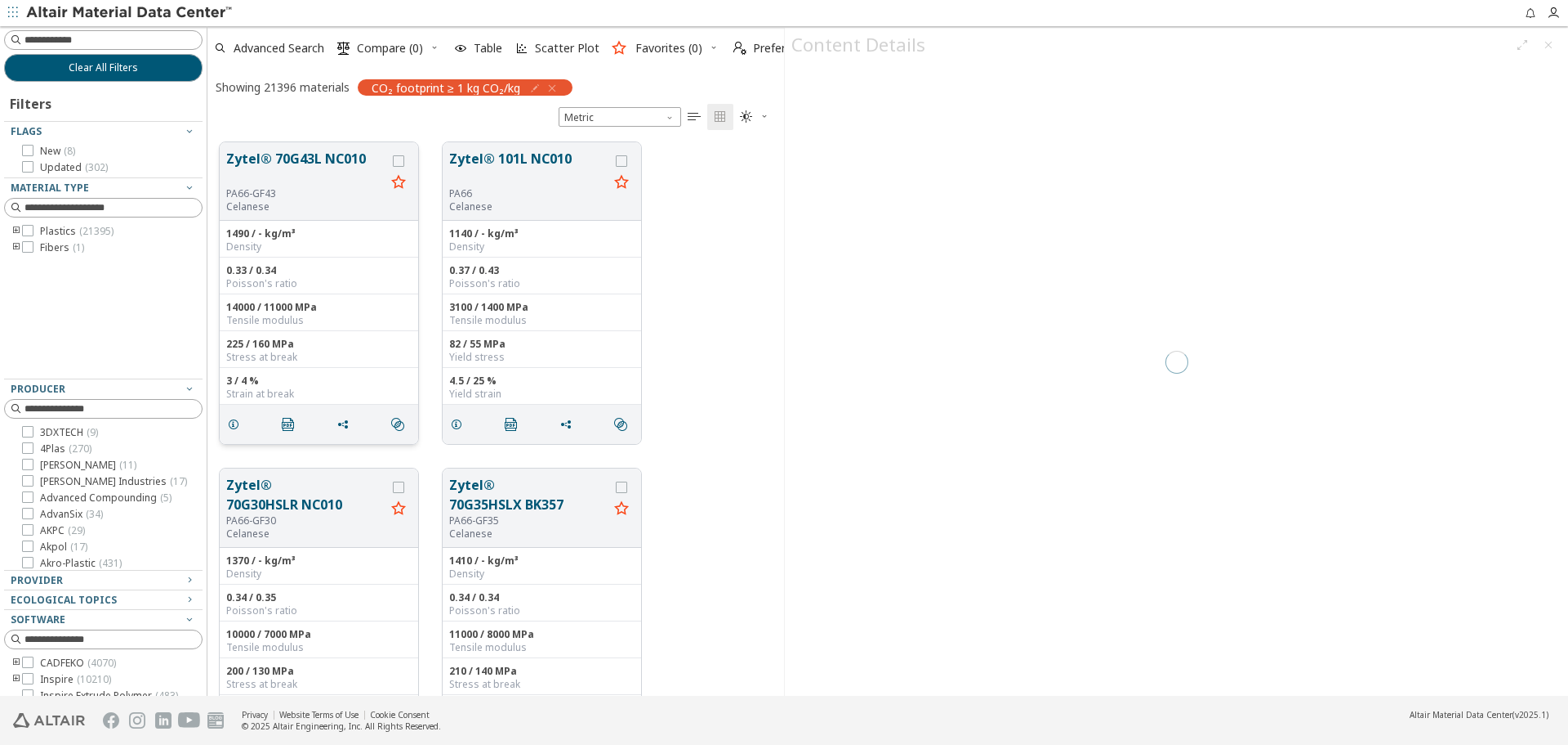
scroll to position [553, 564]
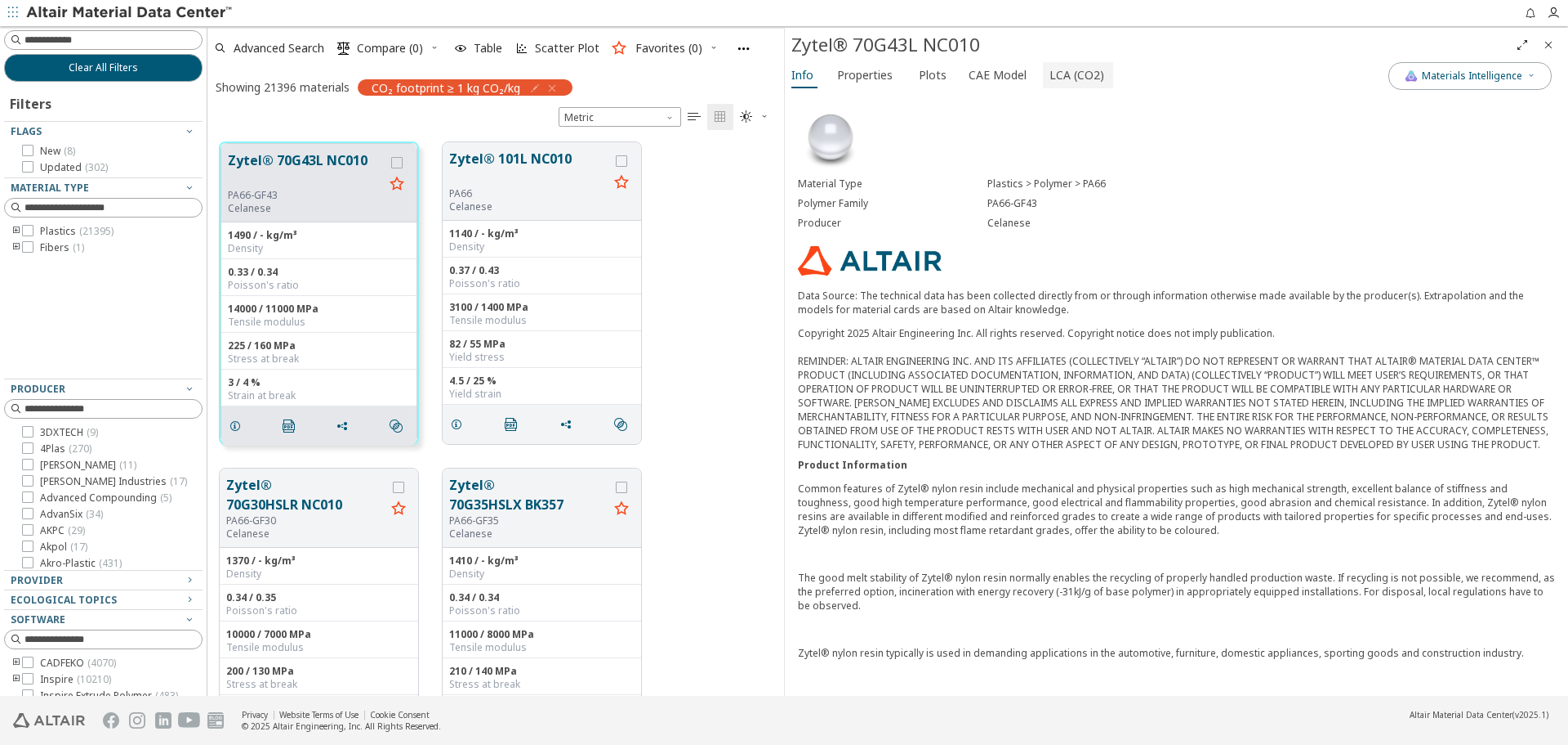
click at [1074, 73] on span "LCA (CO2)" at bounding box center [1077, 74] width 55 height 26
